Goal: Task Accomplishment & Management: Complete application form

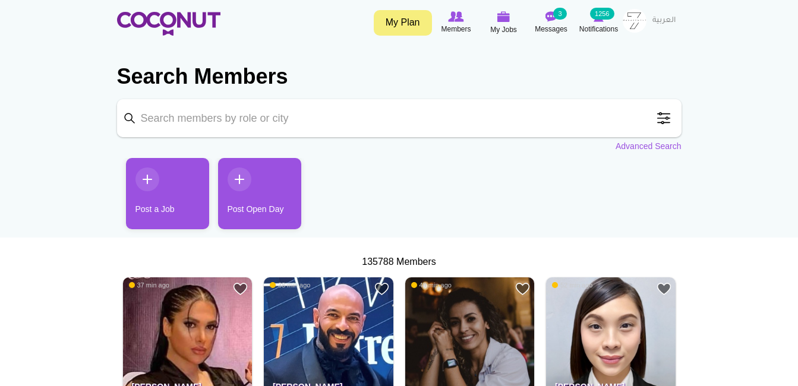
click at [316, 134] on input "Keyword" at bounding box center [399, 118] width 564 height 38
type input "waitress"
click button "Search" at bounding box center [0, 0] width 0 height 0
click at [214, 131] on input "waitress" at bounding box center [399, 118] width 564 height 38
click at [121, 125] on input "waitress" at bounding box center [399, 118] width 564 height 38
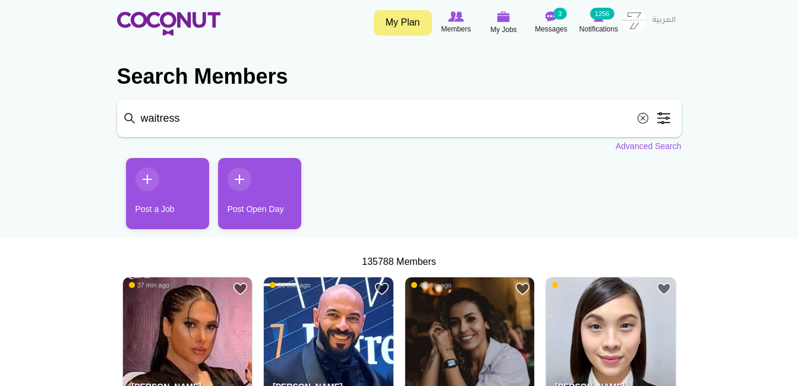
click at [125, 117] on input "waitress" at bounding box center [399, 118] width 564 height 38
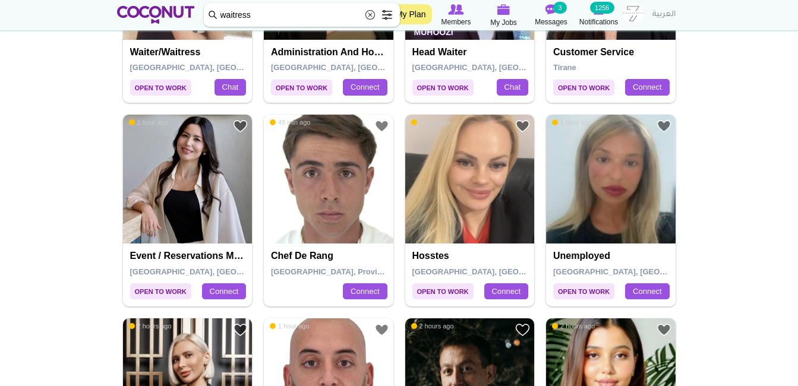
scroll to position [567, 0]
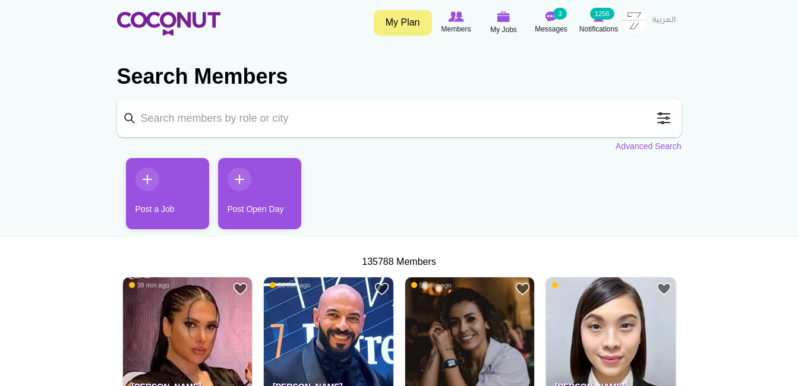
click at [285, 109] on input "Keyword" at bounding box center [399, 118] width 564 height 38
type input "waitress"
click button "Search" at bounding box center [0, 0] width 0 height 0
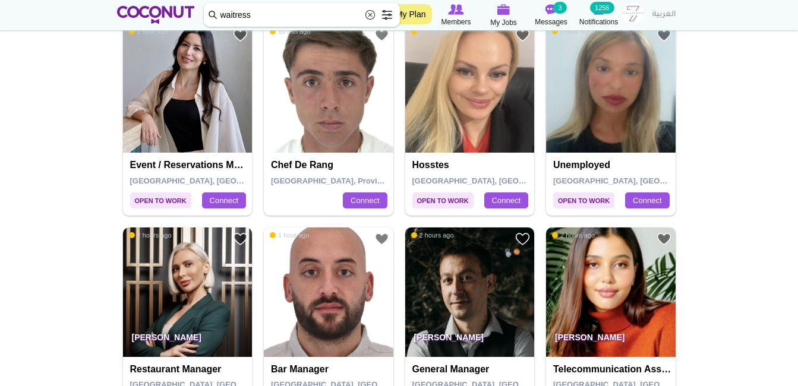
scroll to position [661, 0]
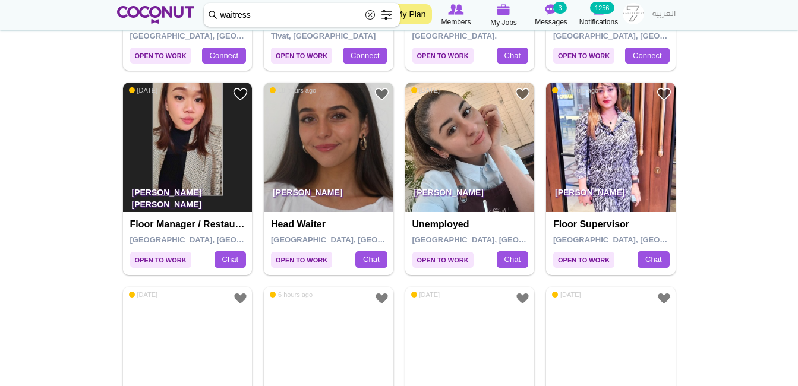
scroll to position [1857, 0]
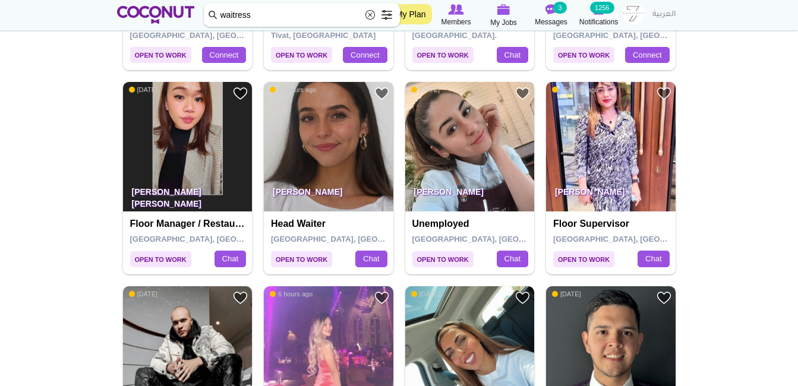
click at [449, 172] on img at bounding box center [470, 147] width 130 height 130
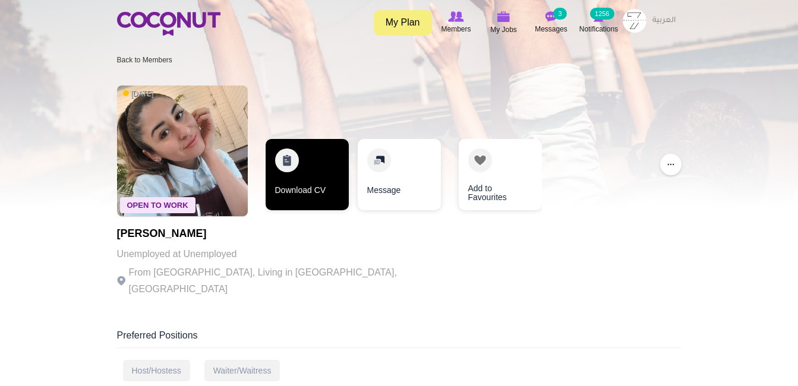
click at [333, 194] on link "Download CV" at bounding box center [307, 174] width 83 height 71
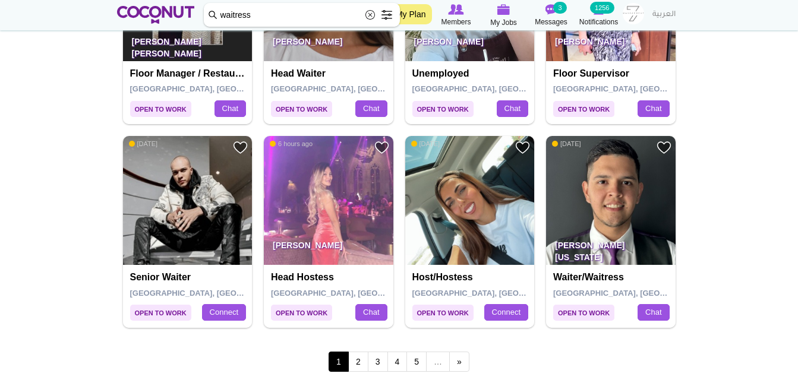
scroll to position [2008, 0]
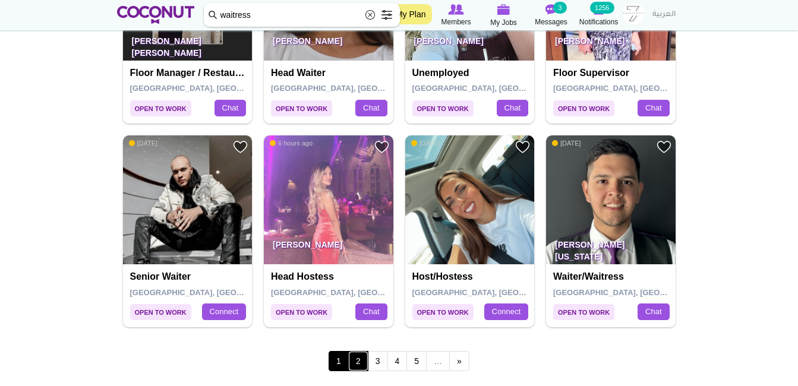
click at [358, 367] on link "2" at bounding box center [358, 361] width 20 height 20
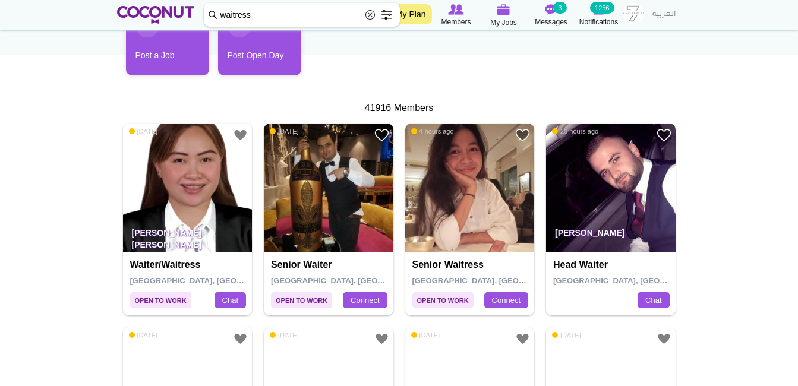
scroll to position [184, 0]
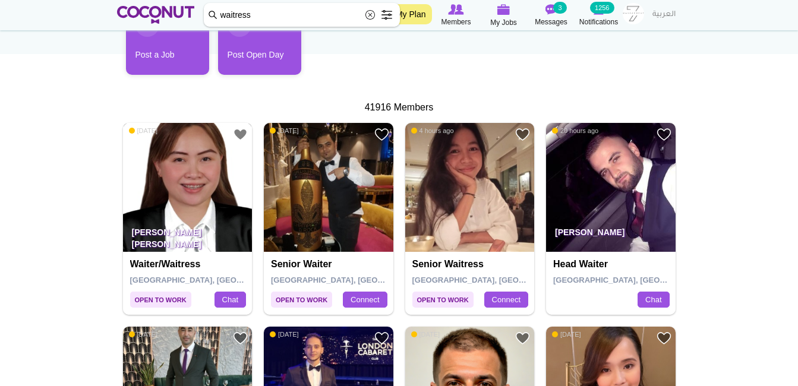
click at [168, 217] on img at bounding box center [188, 188] width 130 height 130
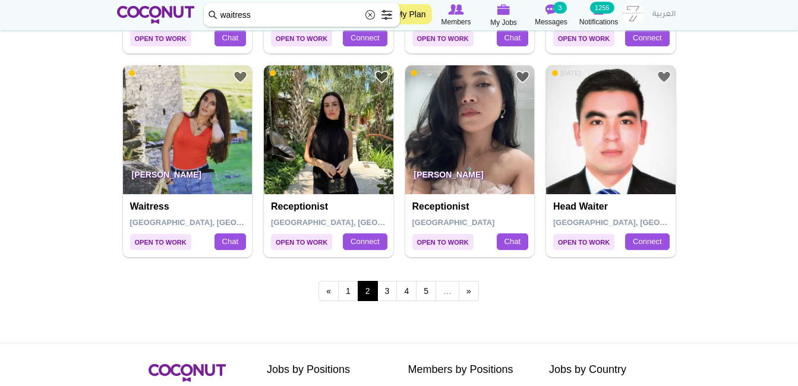
scroll to position [2079, 0]
click at [150, 154] on img at bounding box center [188, 130] width 130 height 130
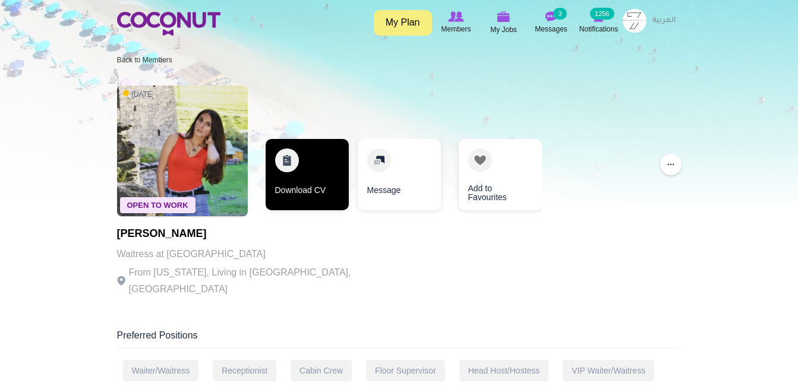
click at [293, 185] on link "Download CV" at bounding box center [307, 174] width 83 height 71
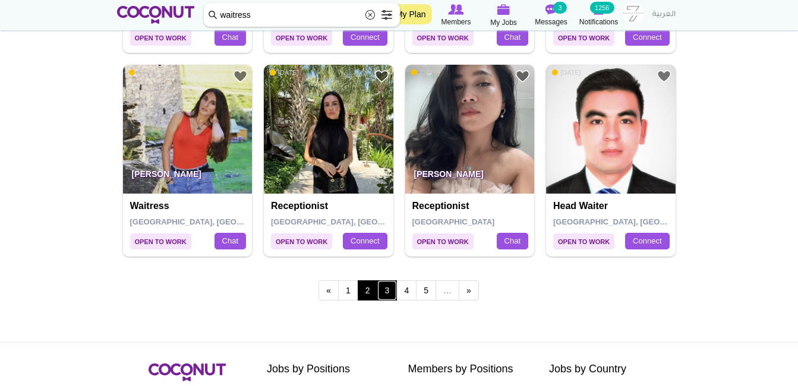
click at [391, 290] on link "3" at bounding box center [387, 290] width 20 height 20
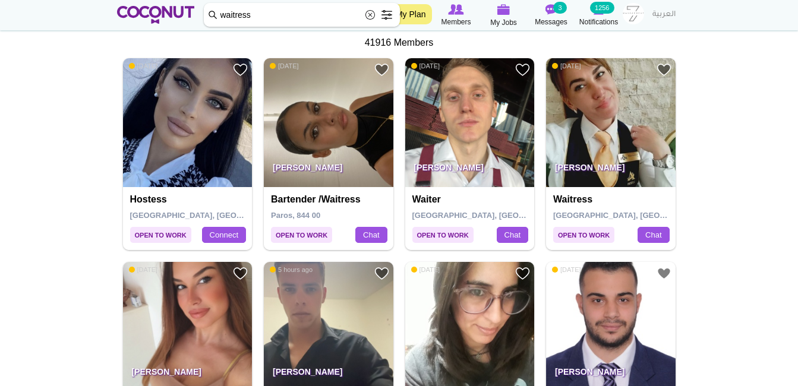
scroll to position [242, 0]
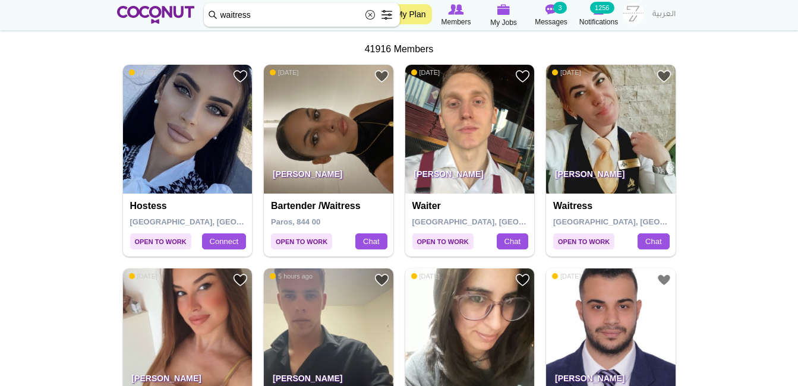
click at [572, 176] on p "Maja Petrovic" at bounding box center [611, 176] width 130 height 33
click at [608, 156] on img at bounding box center [611, 130] width 130 height 130
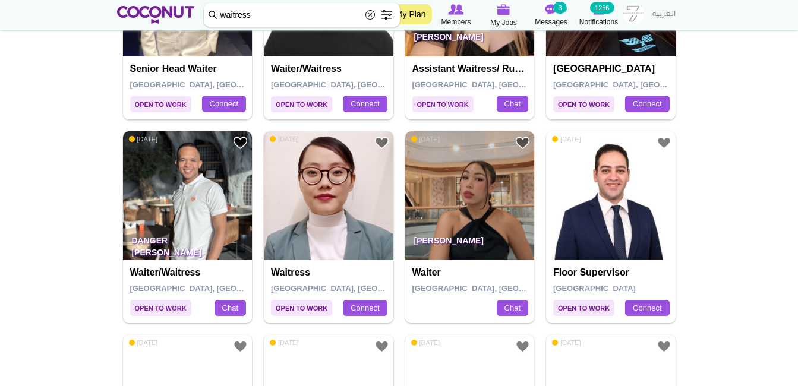
scroll to position [1197, 0]
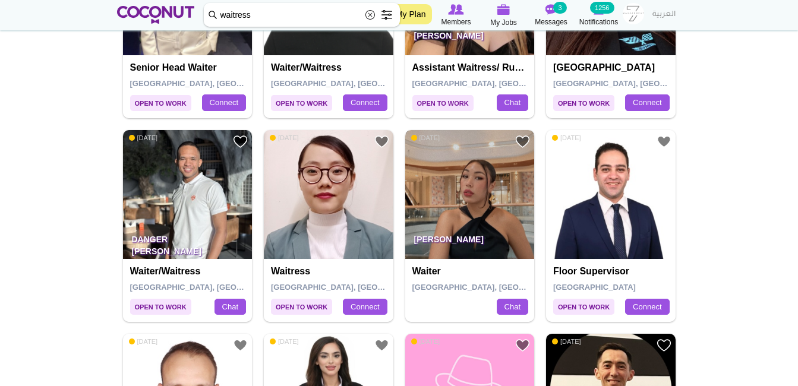
click at [470, 188] on img at bounding box center [470, 195] width 130 height 130
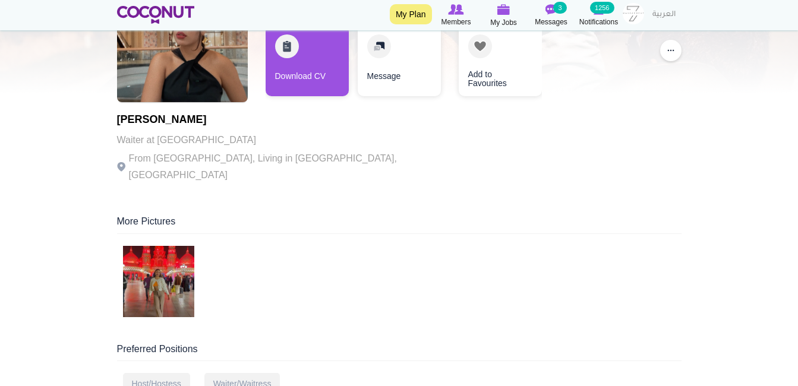
scroll to position [115, 0]
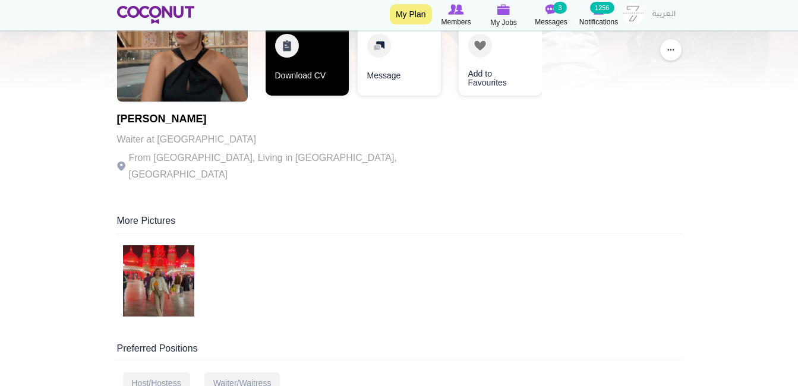
click at [310, 76] on link "Download CV" at bounding box center [307, 59] width 83 height 71
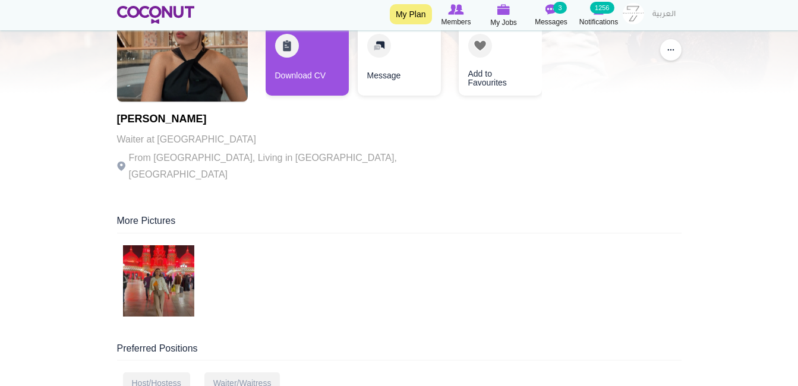
scroll to position [0, 0]
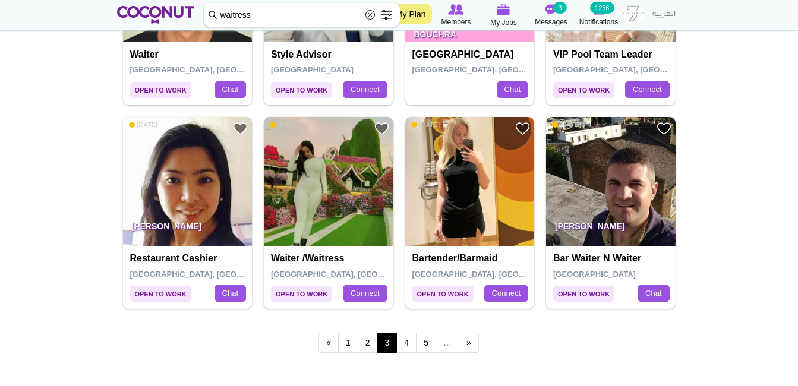
scroll to position [2027, 0]
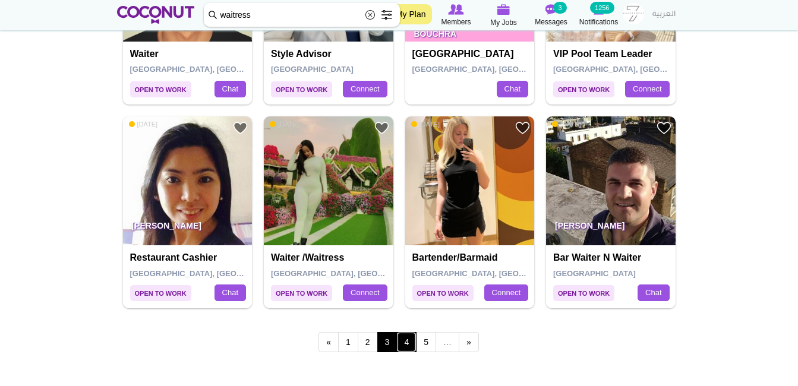
click at [412, 338] on link "4" at bounding box center [406, 342] width 20 height 20
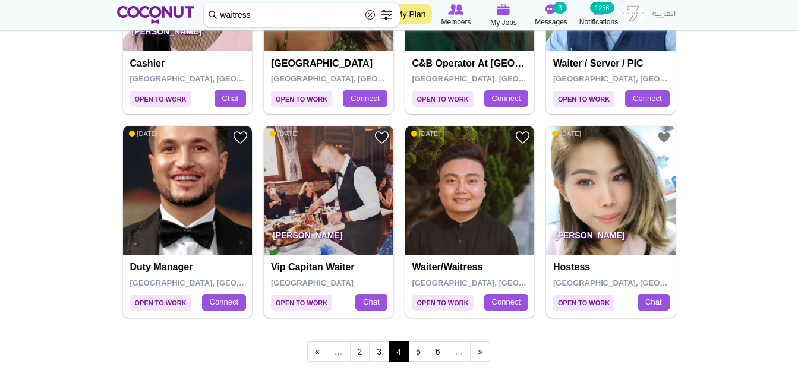
scroll to position [2057, 0]
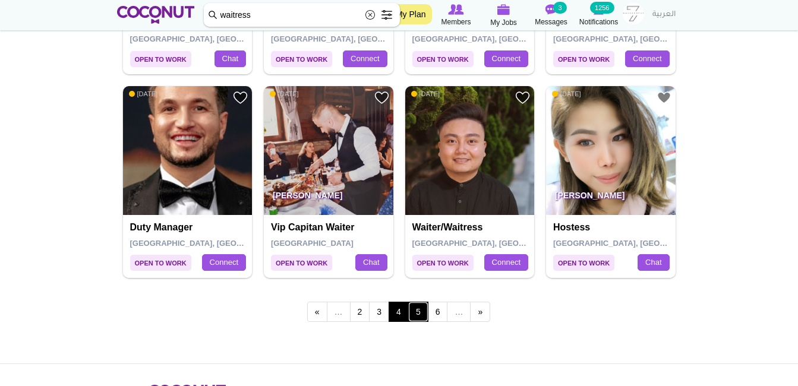
click at [421, 316] on link "5" at bounding box center [418, 312] width 20 height 20
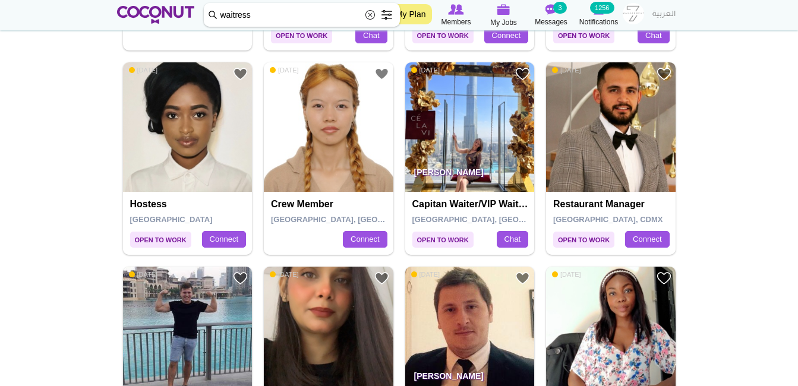
scroll to position [2010, 0]
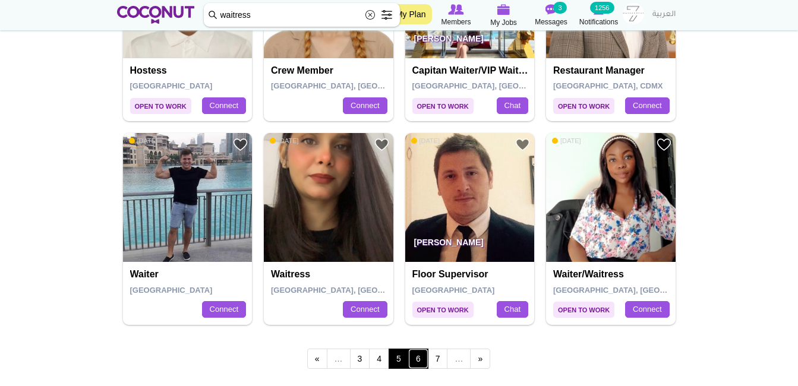
click at [427, 355] on link "6" at bounding box center [418, 359] width 20 height 20
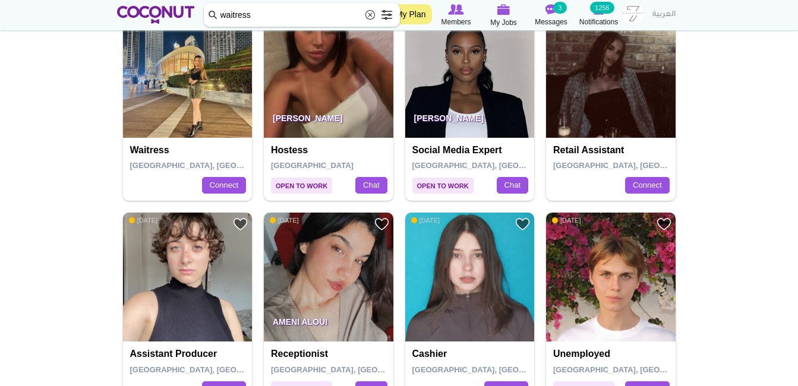
scroll to position [1524, 0]
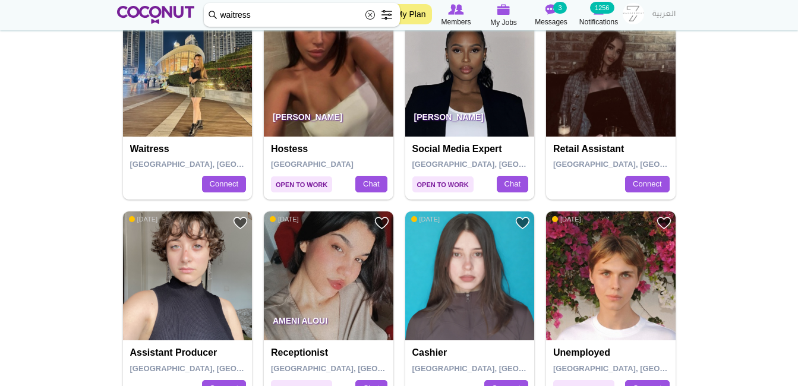
click at [224, 86] on img at bounding box center [188, 72] width 130 height 130
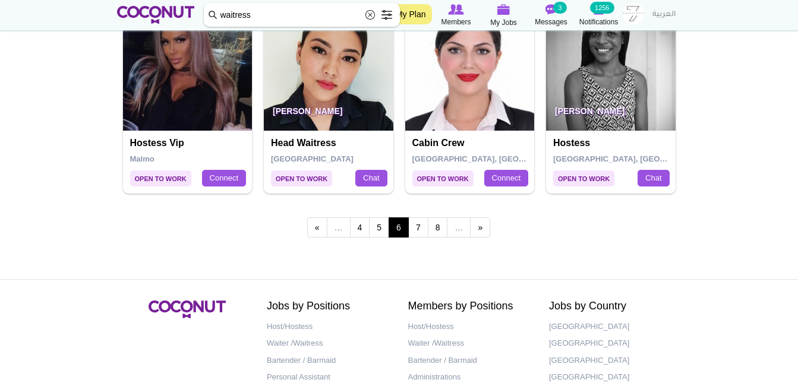
scroll to position [2143, 0]
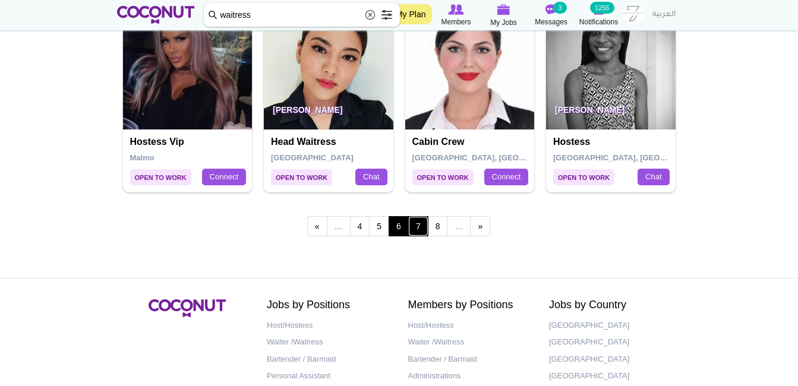
click at [417, 232] on link "7" at bounding box center [418, 226] width 20 height 20
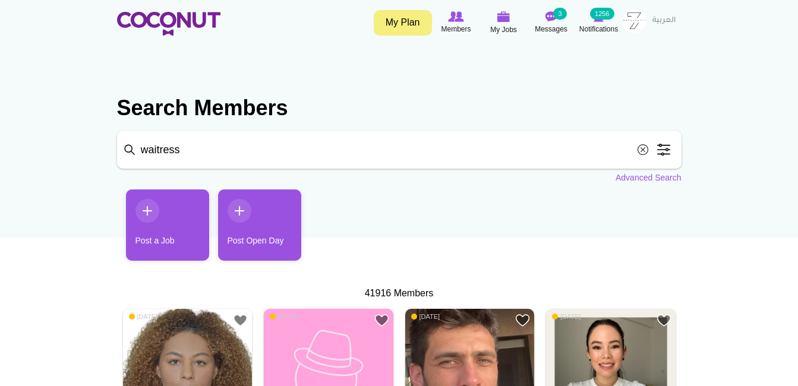
click at [160, 239] on link "Post a Job" at bounding box center [167, 225] width 83 height 71
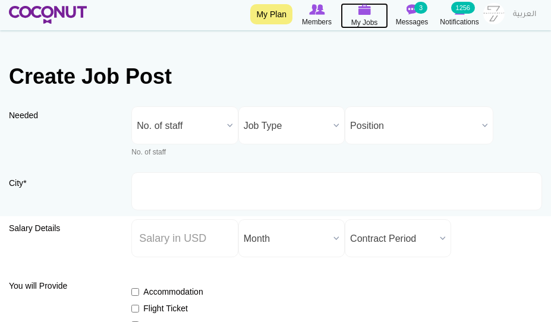
scroll to position [4, 0]
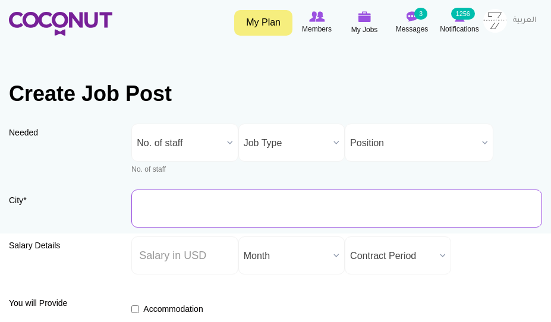
click at [178, 200] on input "City *" at bounding box center [336, 209] width 411 height 38
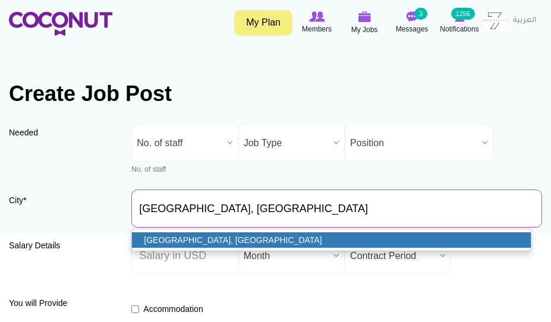
type input "[GEOGRAPHIC_DATA], [GEOGRAPHIC_DATA]"
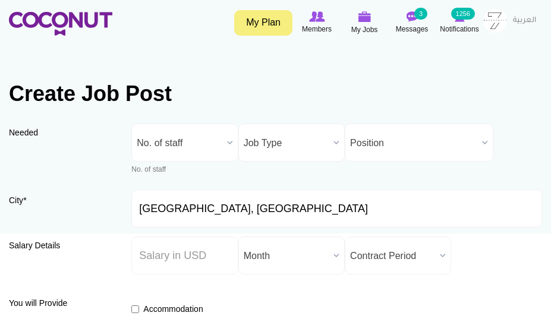
click at [197, 153] on span "No. of staff" at bounding box center [179, 143] width 85 height 38
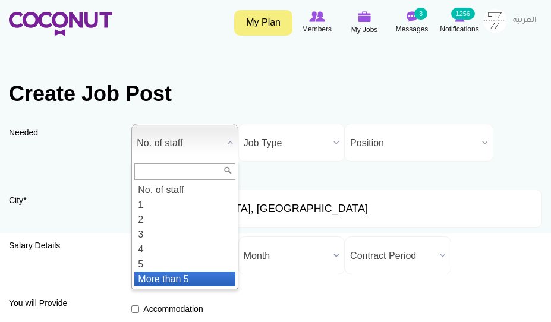
click at [174, 278] on li "More than 5" at bounding box center [184, 279] width 100 height 15
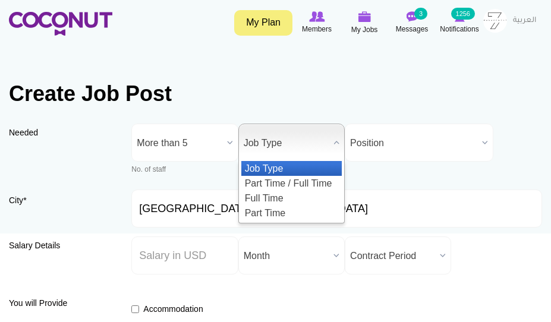
click at [294, 144] on span "Job Type" at bounding box center [286, 143] width 85 height 38
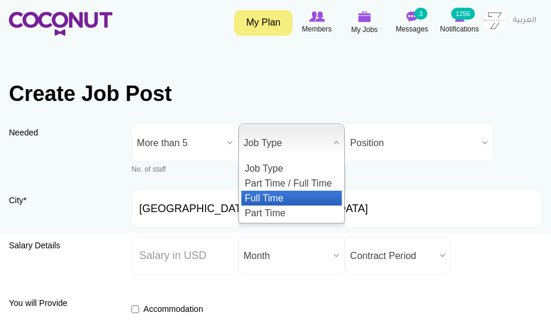
click at [291, 199] on li "Full Time" at bounding box center [291, 198] width 100 height 15
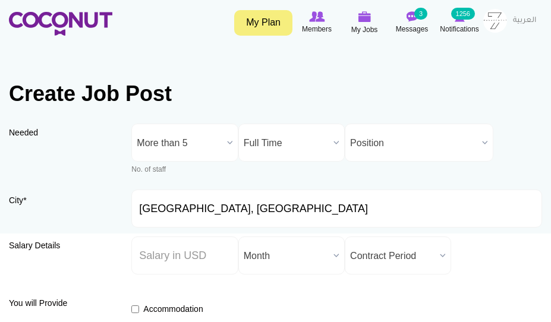
click at [368, 144] on span "Position" at bounding box center [413, 143] width 127 height 38
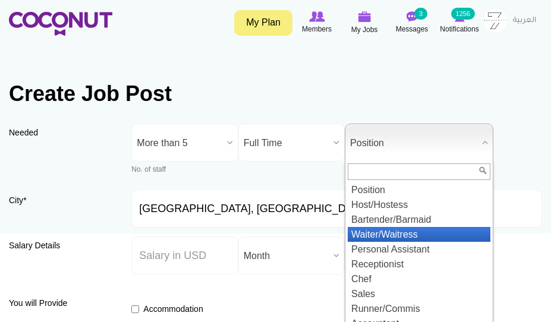
click at [374, 239] on li "Waiter/Waitress" at bounding box center [419, 234] width 143 height 15
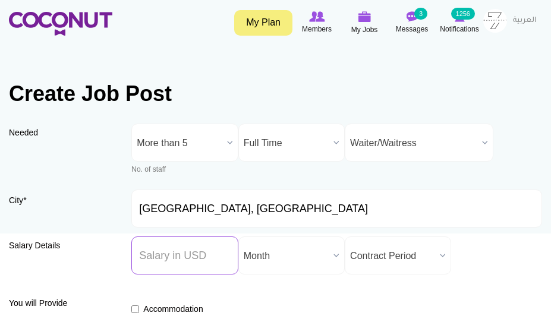
click at [191, 260] on input "Salary ($) *" at bounding box center [184, 255] width 106 height 38
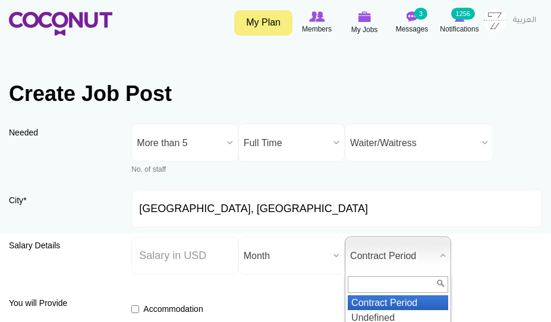
click at [384, 258] on span "Contract Period" at bounding box center [392, 256] width 85 height 38
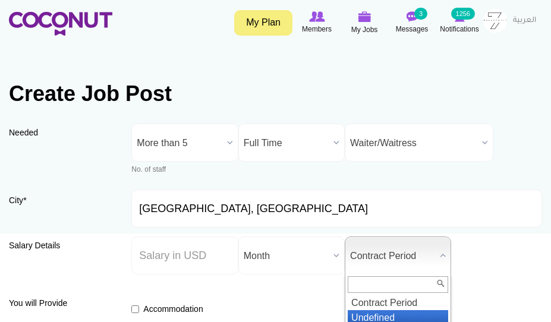
click at [383, 318] on li "Undefined" at bounding box center [398, 317] width 100 height 15
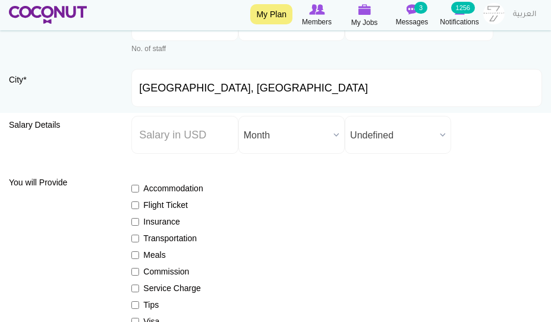
scroll to position [141, 0]
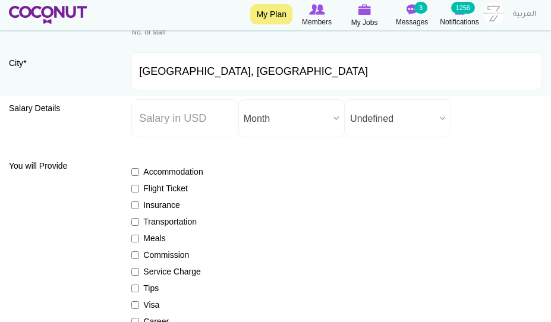
click at [178, 169] on label "Accommodation" at bounding box center [172, 172] width 82 height 12
click at [139, 169] on input "Accommodation" at bounding box center [135, 172] width 8 height 8
checkbox input "true"
click at [176, 185] on label "Flight Ticket" at bounding box center [172, 188] width 82 height 12
click at [139, 185] on input "Flight Ticket" at bounding box center [135, 189] width 8 height 8
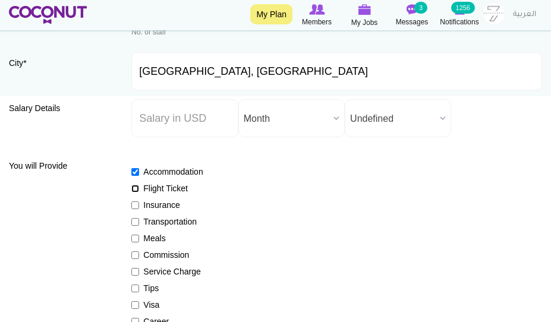
checkbox input "true"
click at [174, 201] on label "Insurance" at bounding box center [172, 205] width 82 height 12
click at [139, 201] on input "Insurance" at bounding box center [135, 205] width 8 height 8
checkbox input "true"
click at [152, 167] on label "Accommodation" at bounding box center [172, 172] width 82 height 12
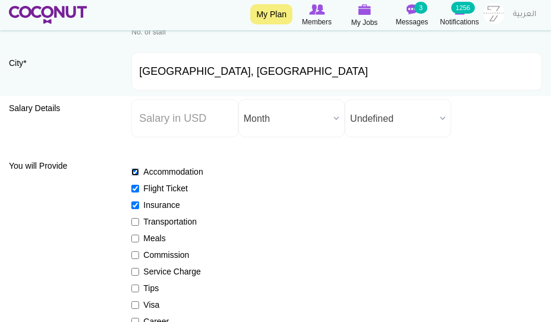
click at [139, 168] on input "Accommodation" at bounding box center [135, 172] width 8 height 8
checkbox input "false"
click at [153, 244] on label "Meals" at bounding box center [172, 238] width 82 height 12
click at [139, 242] on input "Meals" at bounding box center [135, 239] width 8 height 8
checkbox input "true"
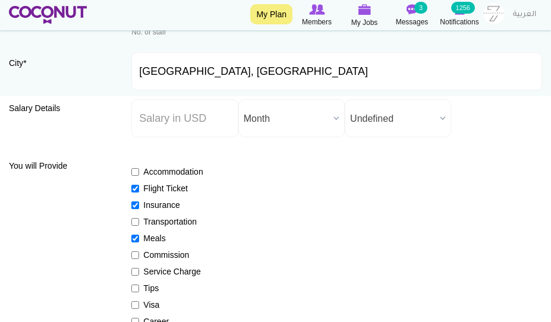
click at [157, 272] on label "Service Charge" at bounding box center [172, 272] width 82 height 12
click at [139, 272] on input "Service Charge" at bounding box center [135, 272] width 8 height 8
checkbox input "true"
click at [154, 283] on label "Tips" at bounding box center [172, 288] width 82 height 12
click at [139, 285] on input "Tips" at bounding box center [135, 289] width 8 height 8
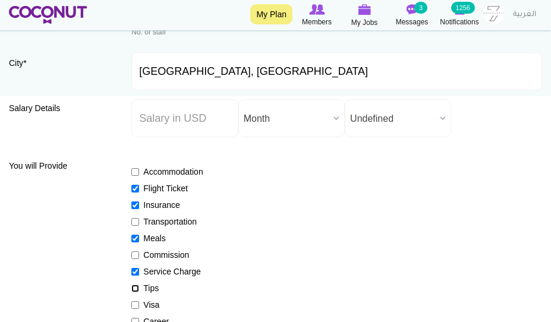
checkbox input "true"
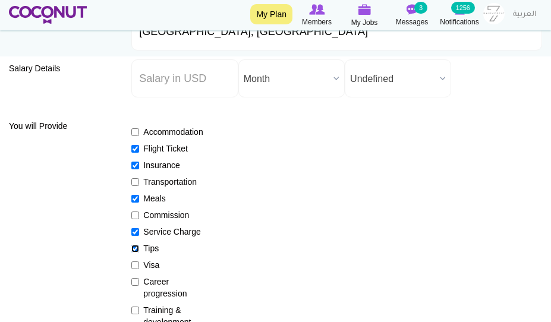
scroll to position [182, 0]
click at [156, 270] on label "Visa" at bounding box center [172, 264] width 82 height 12
click at [139, 269] on input "Visa" at bounding box center [135, 265] width 8 height 8
checkbox input "true"
click at [153, 285] on label "Career progression" at bounding box center [172, 287] width 82 height 24
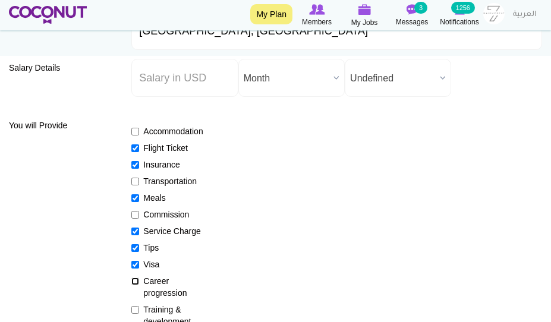
click at [139, 285] on input "Career progression" at bounding box center [135, 281] width 8 height 8
checkbox input "true"
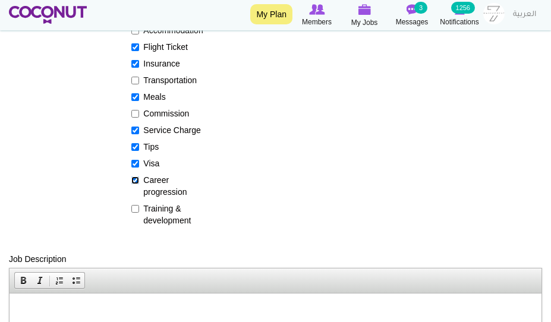
scroll to position [285, 0]
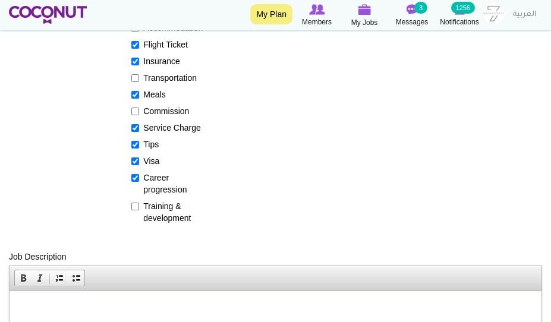
click at [171, 204] on label "Training & development" at bounding box center [172, 212] width 82 height 24
click at [139, 204] on input "Training & development" at bounding box center [135, 207] width 8 height 8
checkbox input "true"
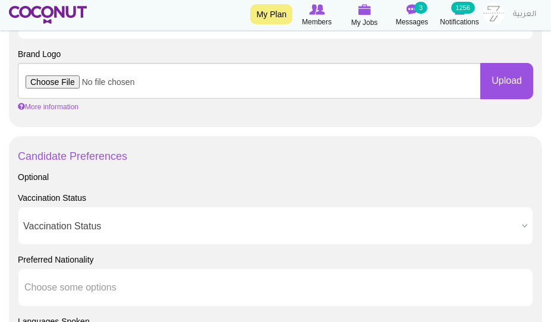
scroll to position [771, 0]
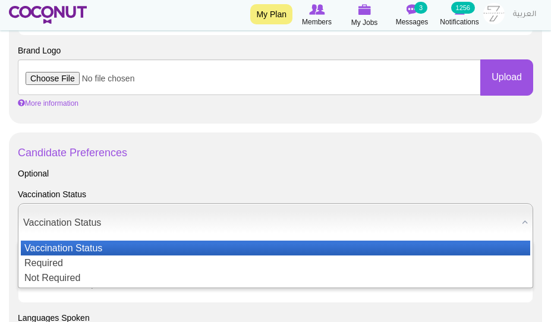
click at [68, 217] on span "Vaccination Status" at bounding box center [270, 223] width 494 height 38
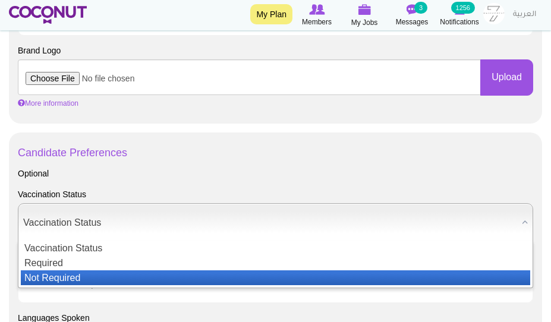
click at [70, 283] on li "Not Required" at bounding box center [275, 277] width 509 height 15
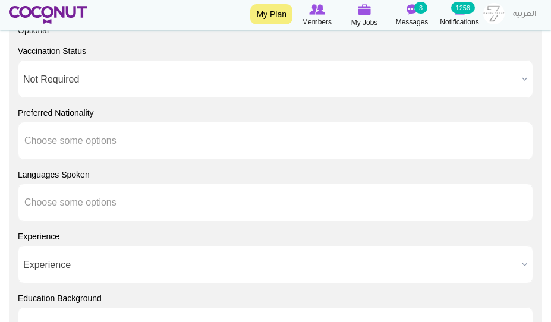
scroll to position [918, 0]
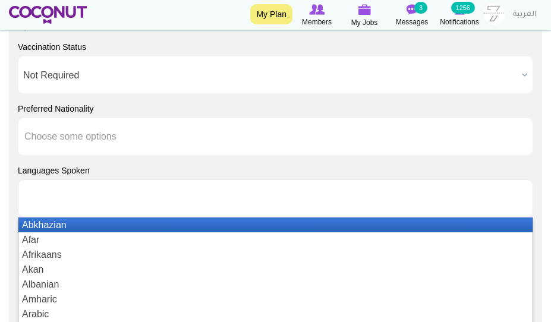
click at [122, 198] on input "text" at bounding box center [77, 198] width 107 height 11
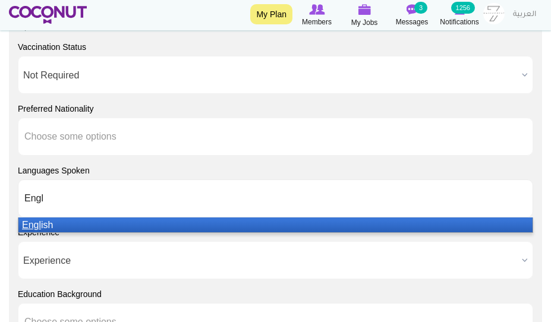
type input "Engl"
click at [94, 222] on li "Engl ish" at bounding box center [275, 224] width 514 height 15
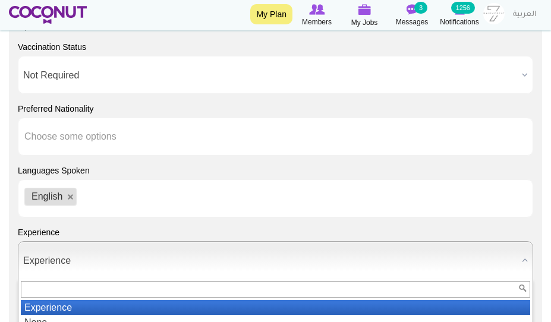
click at [54, 263] on span "Experience" at bounding box center [270, 261] width 494 height 38
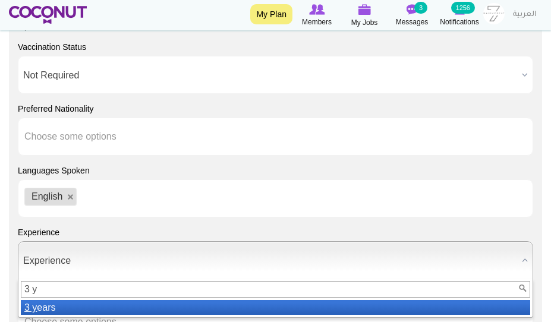
type input "3 y"
click at [61, 301] on li "3 y ears" at bounding box center [275, 307] width 509 height 15
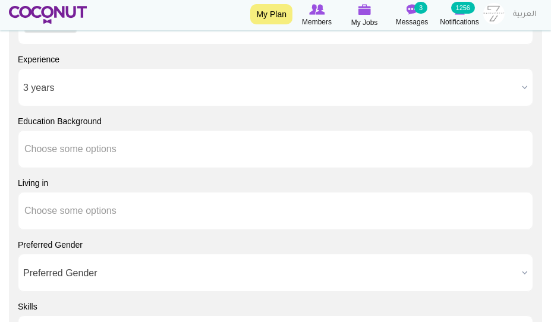
scroll to position [1093, 0]
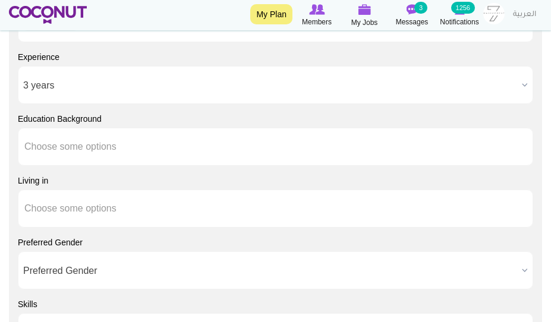
click at [89, 266] on span "Preferred Gender" at bounding box center [270, 271] width 494 height 38
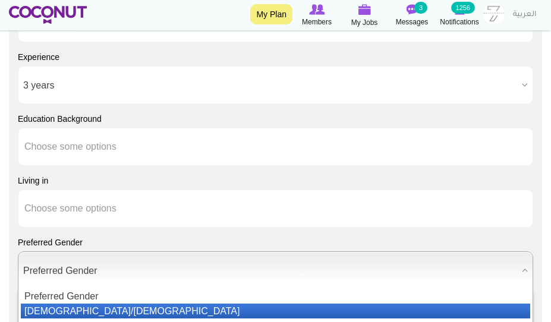
click at [84, 317] on li "[DEMOGRAPHIC_DATA]/[DEMOGRAPHIC_DATA]" at bounding box center [275, 311] width 509 height 15
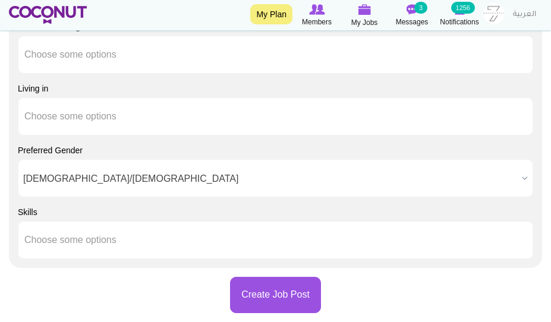
scroll to position [1187, 0]
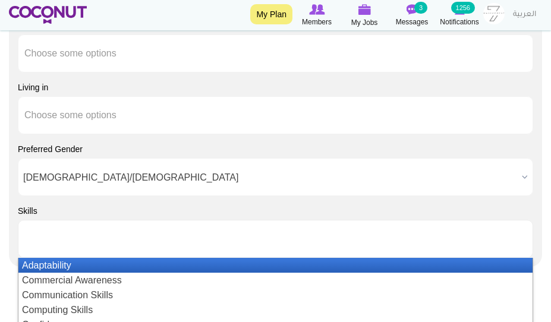
click at [132, 230] on ul at bounding box center [275, 239] width 515 height 38
type input "Comm"
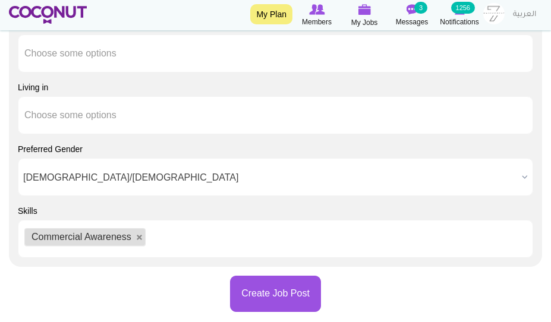
type input "c"
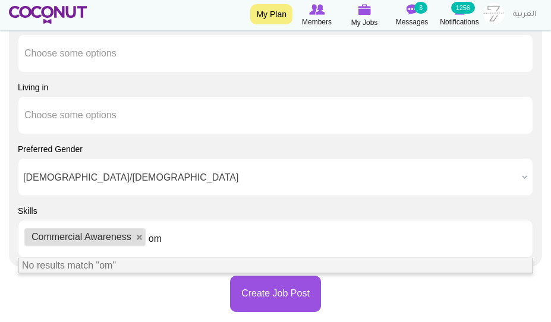
type input "o"
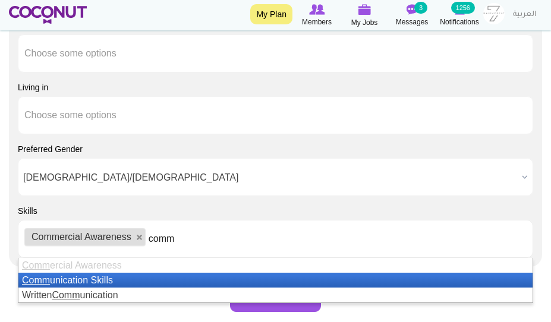
type input "comm"
click at [101, 276] on li "Comm unication Skills" at bounding box center [275, 280] width 514 height 15
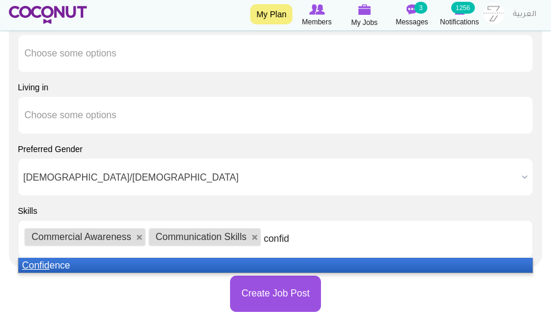
type input "confid"
click at [87, 260] on li "Confid ence" at bounding box center [275, 265] width 514 height 15
type input "la"
click at [87, 260] on li "La nguage Skills" at bounding box center [275, 265] width 514 height 15
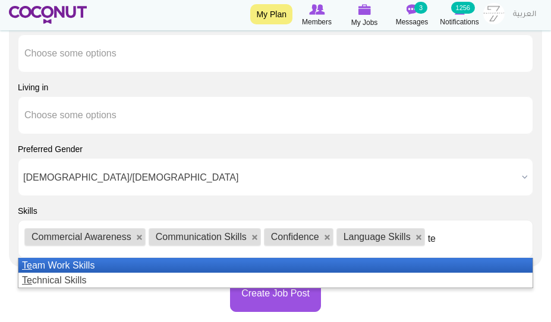
type input "te"
click at [87, 260] on li "Te am Work Skills" at bounding box center [275, 265] width 514 height 15
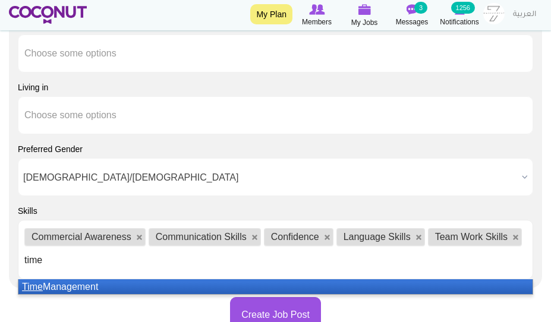
type input "time"
click at [93, 286] on li "Time Management" at bounding box center [275, 286] width 514 height 15
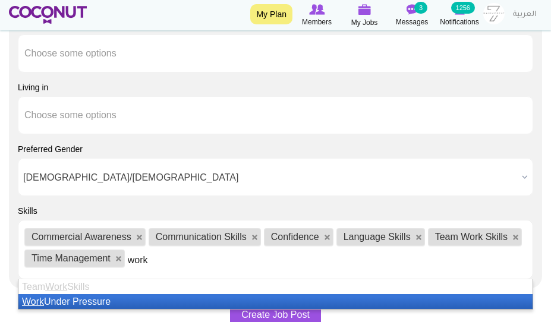
type input "work"
click at [97, 299] on li "Work Under Pressure" at bounding box center [275, 301] width 514 height 15
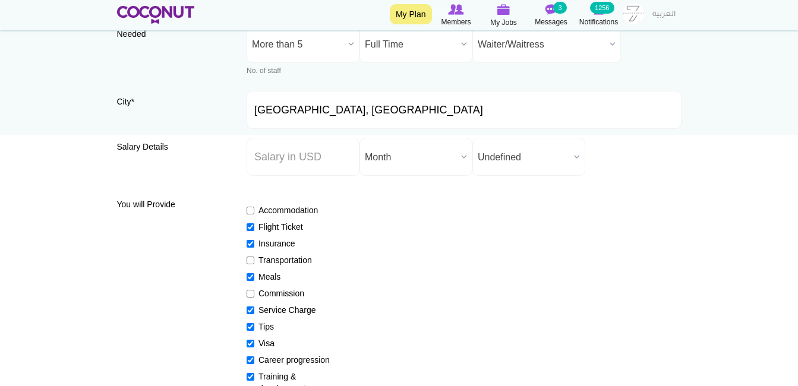
scroll to position [0, 0]
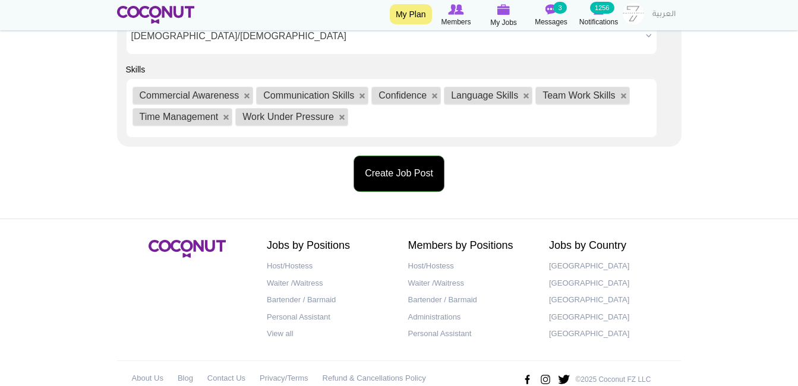
click at [415, 185] on button "Create Job Post" at bounding box center [399, 174] width 91 height 36
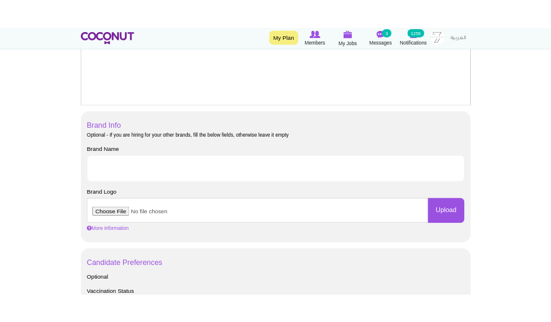
scroll to position [152, 0]
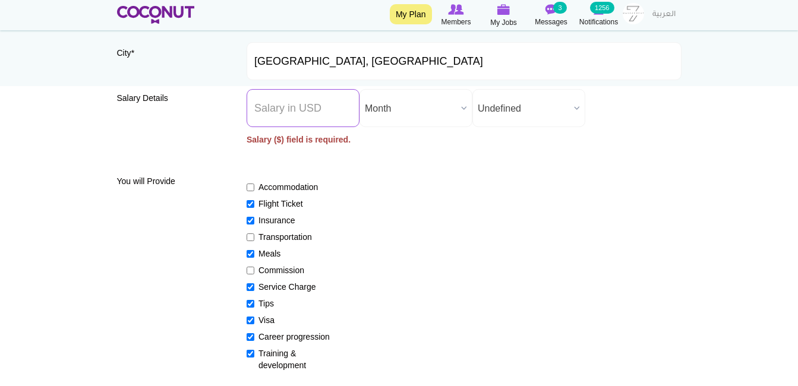
click at [339, 103] on input "Salary ($) *" at bounding box center [303, 108] width 113 height 38
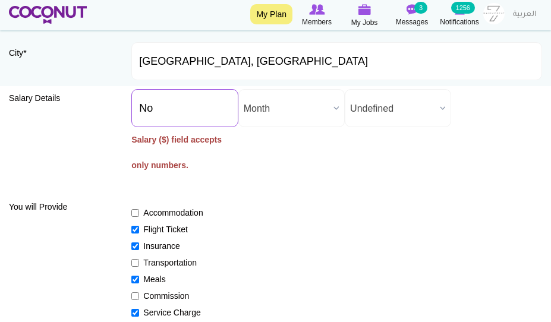
type input "N"
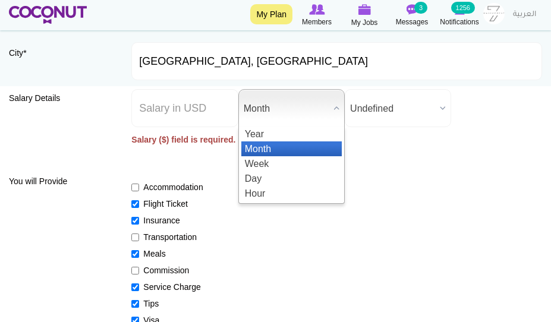
click at [273, 114] on span "Month" at bounding box center [286, 109] width 85 height 38
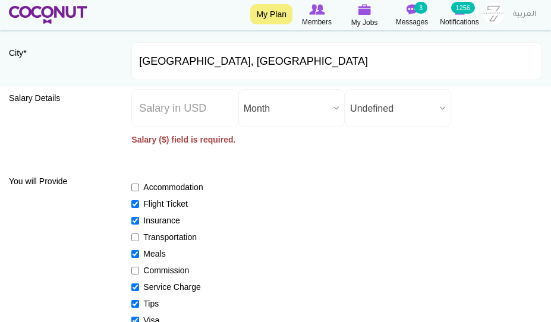
click at [273, 114] on span "Month" at bounding box center [286, 109] width 85 height 38
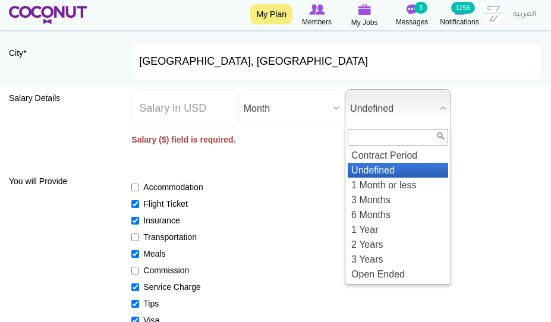
click at [352, 114] on span "Undefined" at bounding box center [392, 109] width 85 height 38
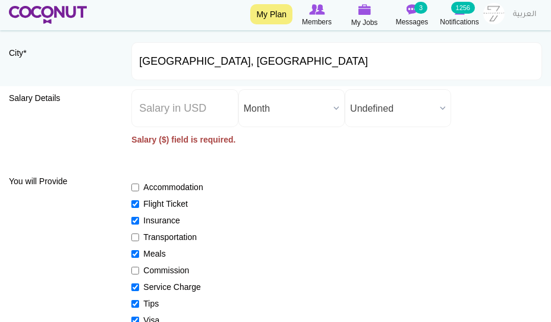
click at [352, 114] on span "Undefined" at bounding box center [392, 109] width 85 height 38
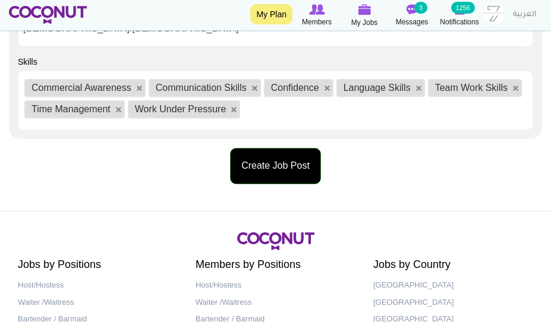
click at [264, 171] on button "Create Job Post" at bounding box center [275, 166] width 91 height 36
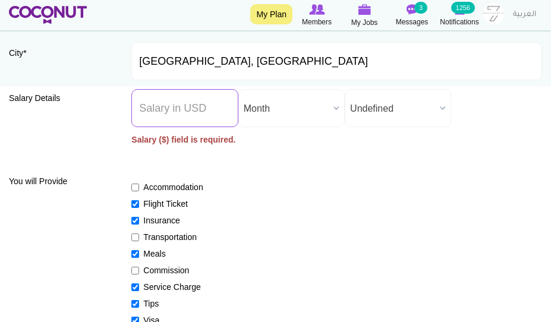
click at [192, 124] on input "Salary ($) *" at bounding box center [184, 108] width 106 height 38
type input "$"
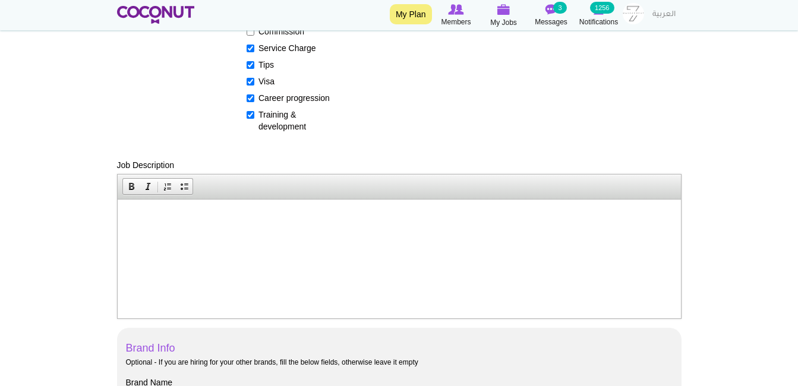
scroll to position [0, 0]
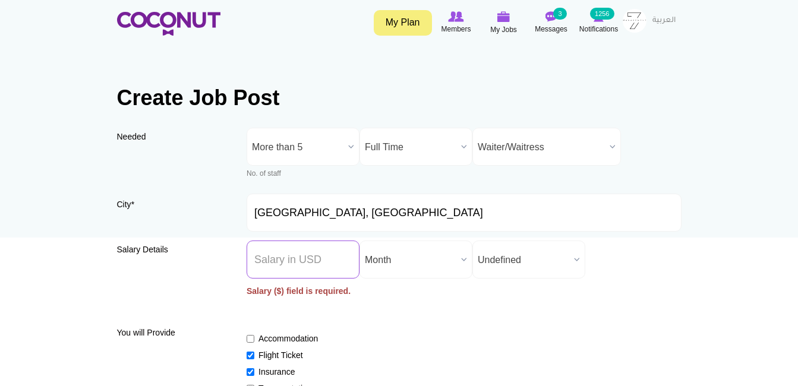
click at [321, 268] on input "Salary ($) *" at bounding box center [303, 260] width 113 height 38
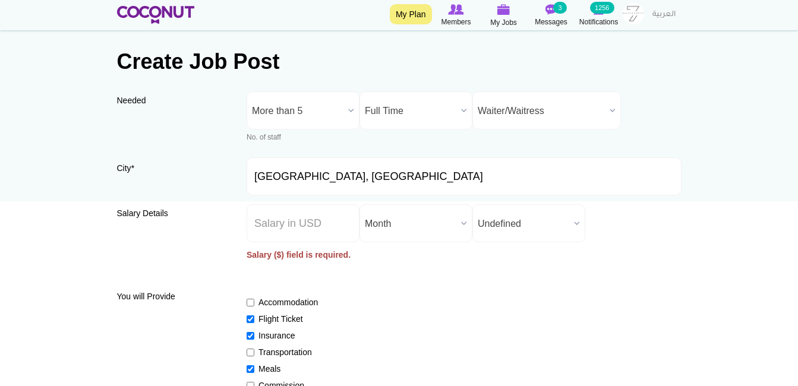
scroll to position [36, 0]
click at [326, 239] on input "Salary ($) *" at bounding box center [303, 224] width 113 height 38
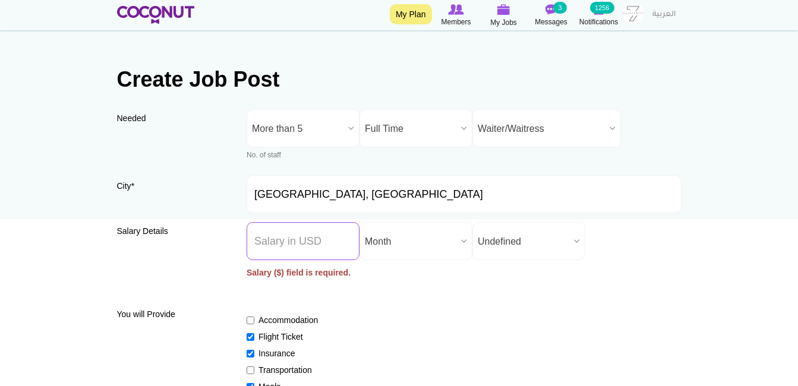
scroll to position [0, 0]
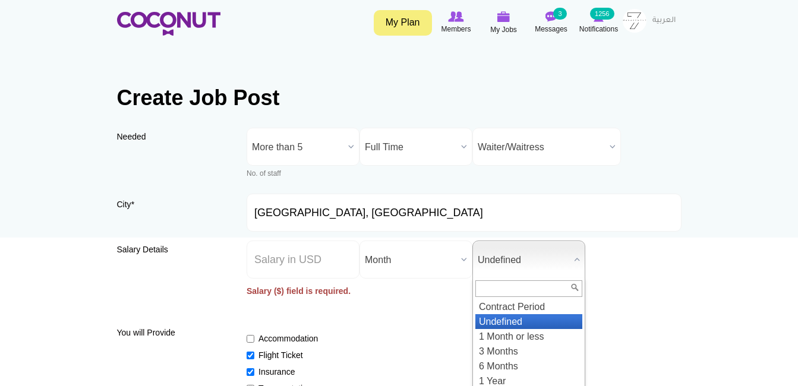
click at [498, 267] on span "Undefined" at bounding box center [524, 260] width 92 height 38
click at [332, 276] on input "Salary ($) *" at bounding box center [303, 260] width 113 height 38
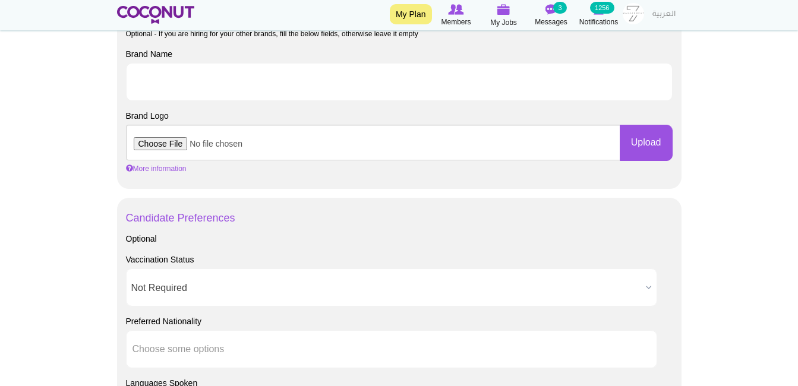
scroll to position [704, 0]
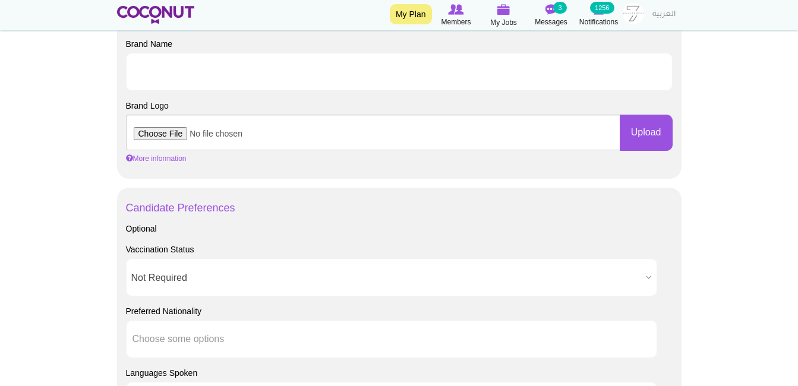
type input "0"
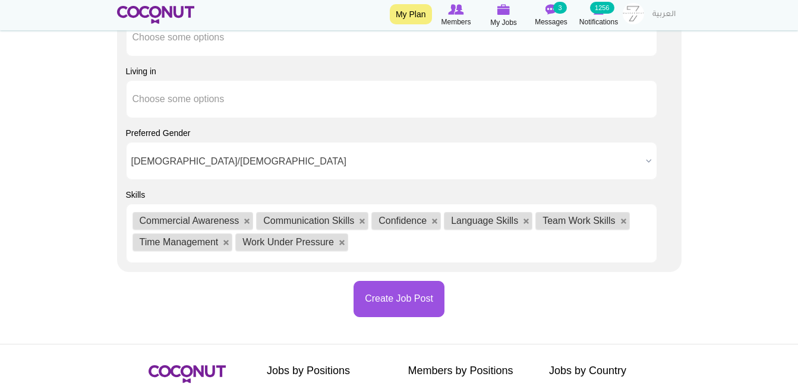
scroll to position [1191, 0]
click at [427, 294] on button "Create Job Post" at bounding box center [399, 298] width 91 height 36
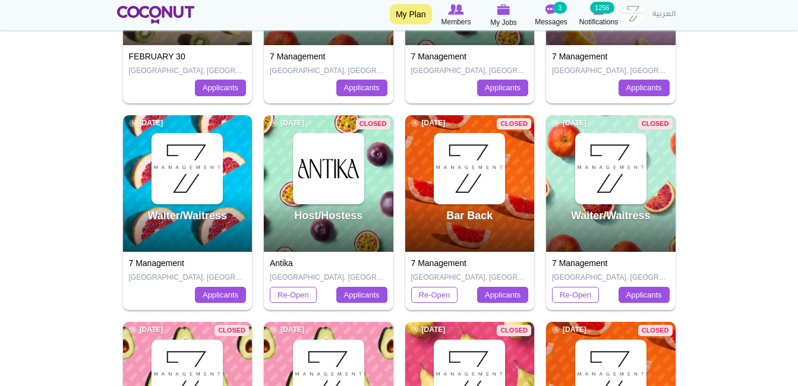
scroll to position [292, 0]
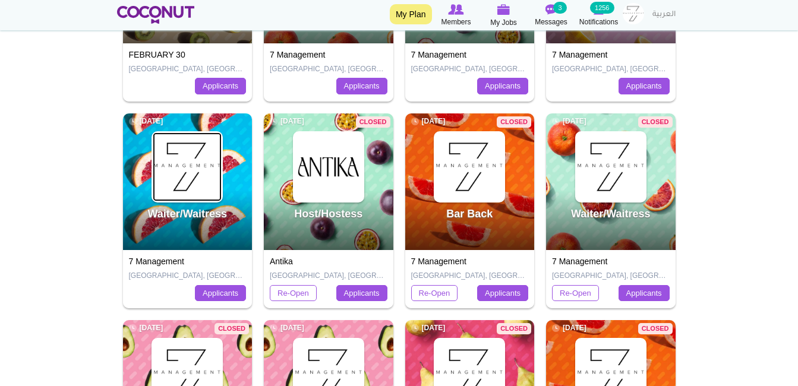
click at [212, 197] on img at bounding box center [187, 167] width 69 height 69
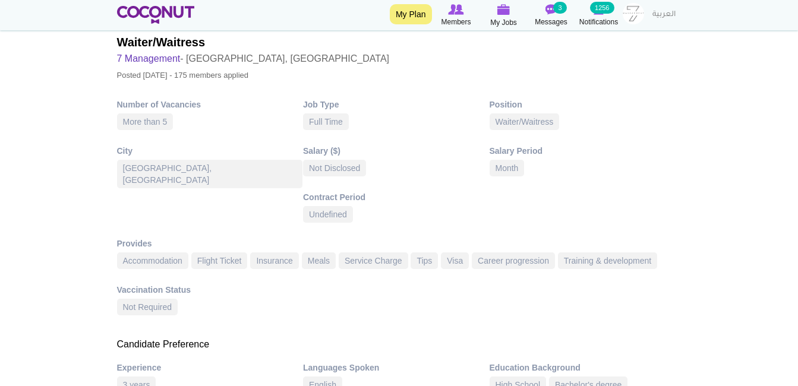
scroll to position [206, 0]
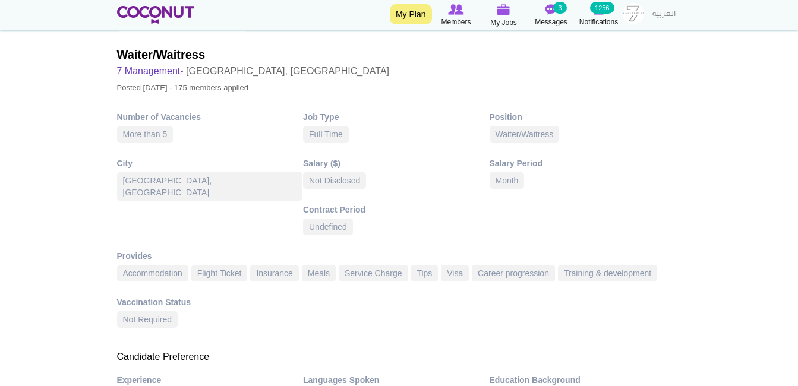
click at [336, 187] on div "Not Disclosed" at bounding box center [334, 180] width 63 height 17
